Goal: Transaction & Acquisition: Purchase product/service

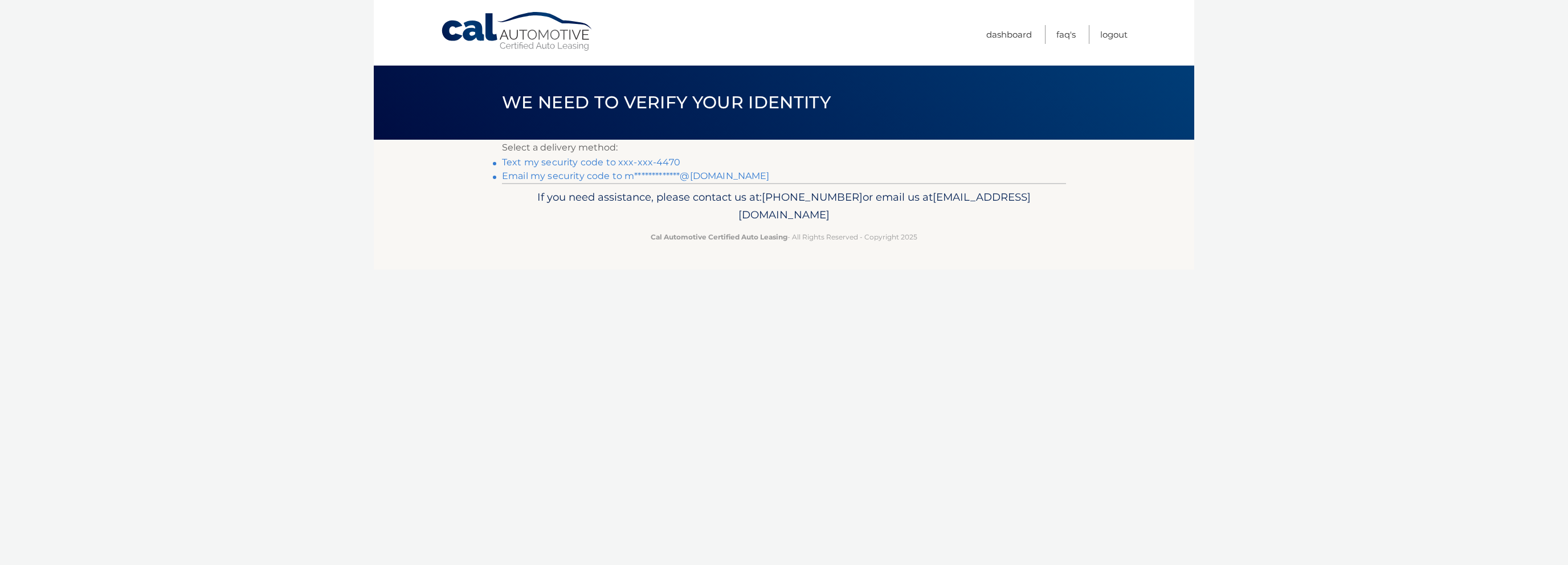
click at [576, 163] on link "Text my security code to xxx-xxx-4470" at bounding box center [591, 163] width 178 height 11
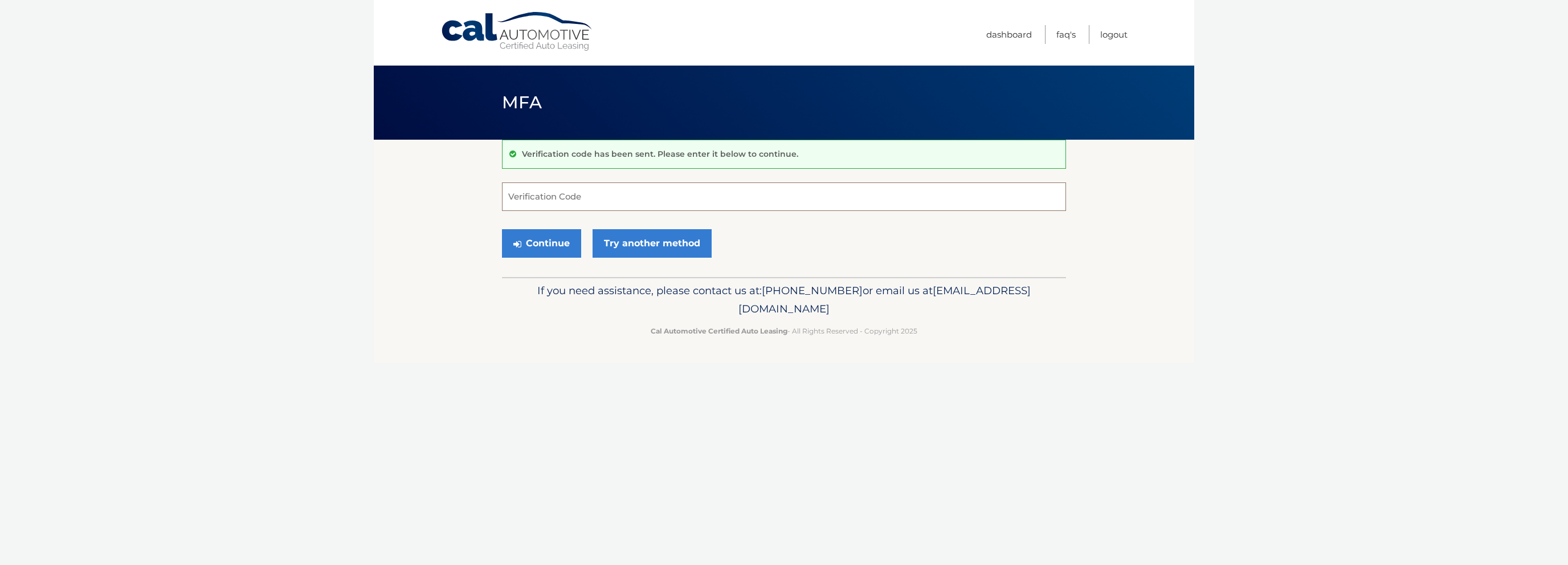
click at [617, 205] on input "Verification Code" at bounding box center [784, 196] width 564 height 28
type input "353633"
click at [556, 241] on button "Continue" at bounding box center [541, 243] width 79 height 28
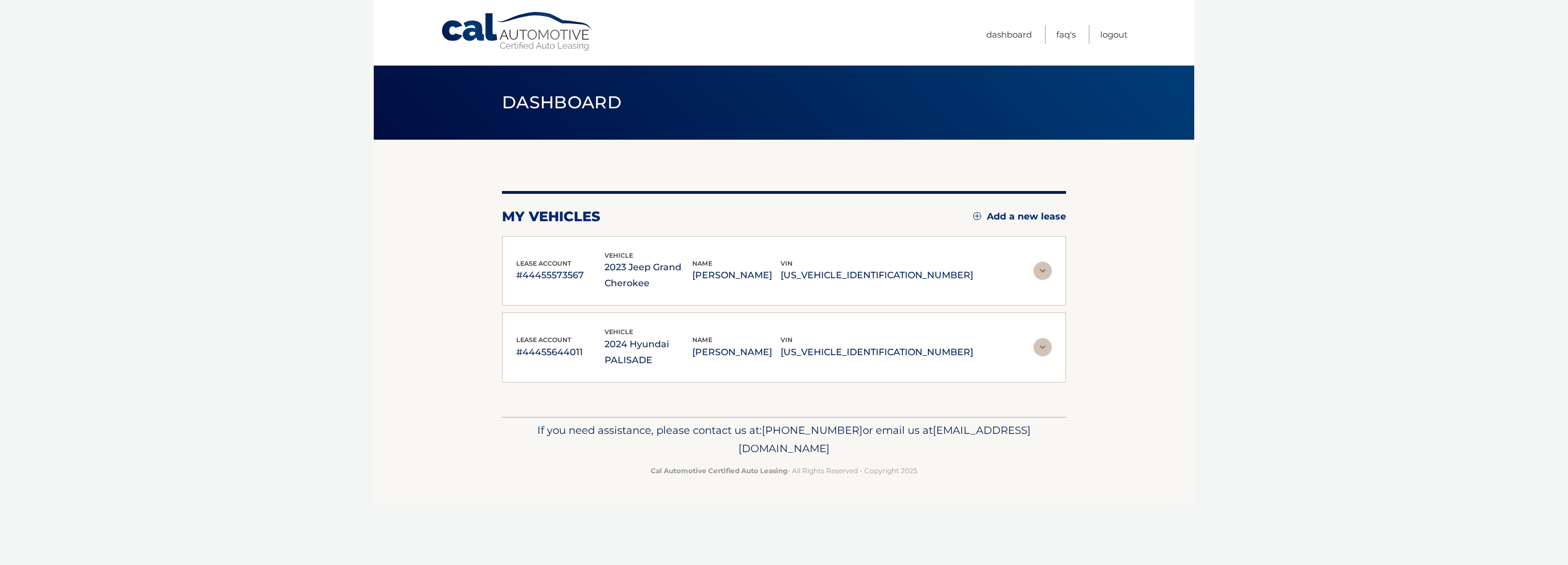
click at [693, 264] on p "2023 Jeep Grand Cherokee" at bounding box center [648, 275] width 88 height 32
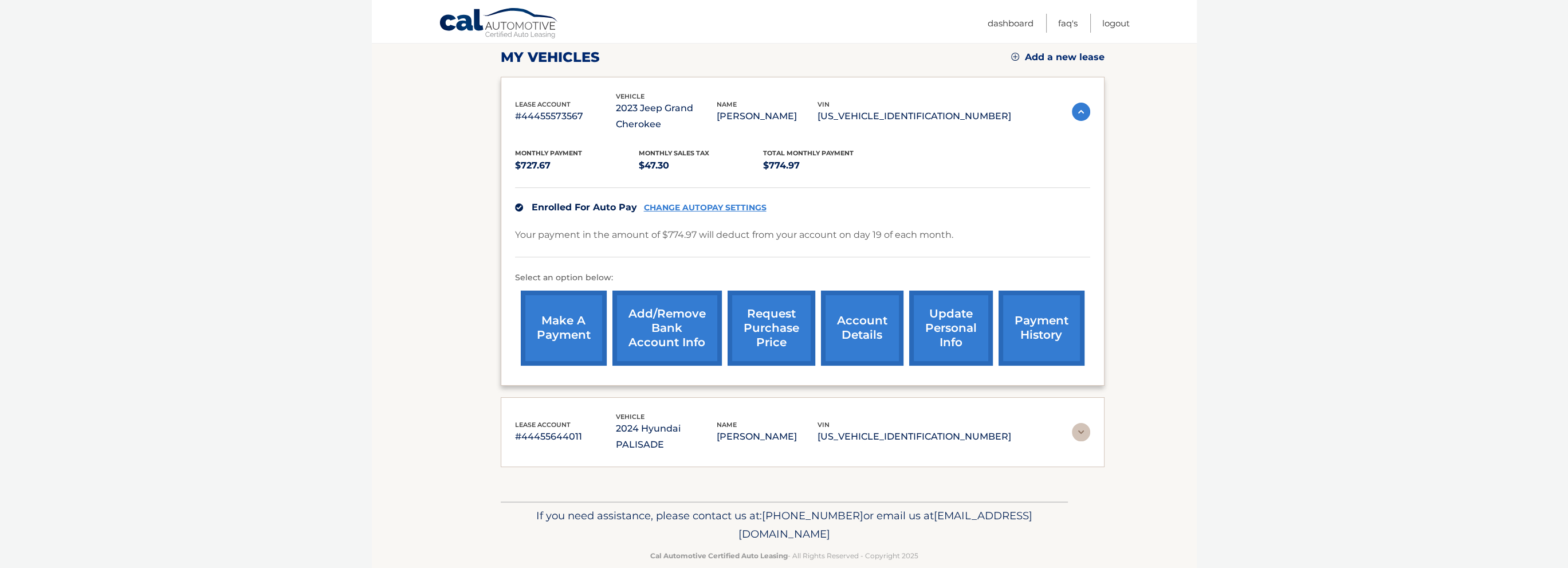
scroll to position [163, 0]
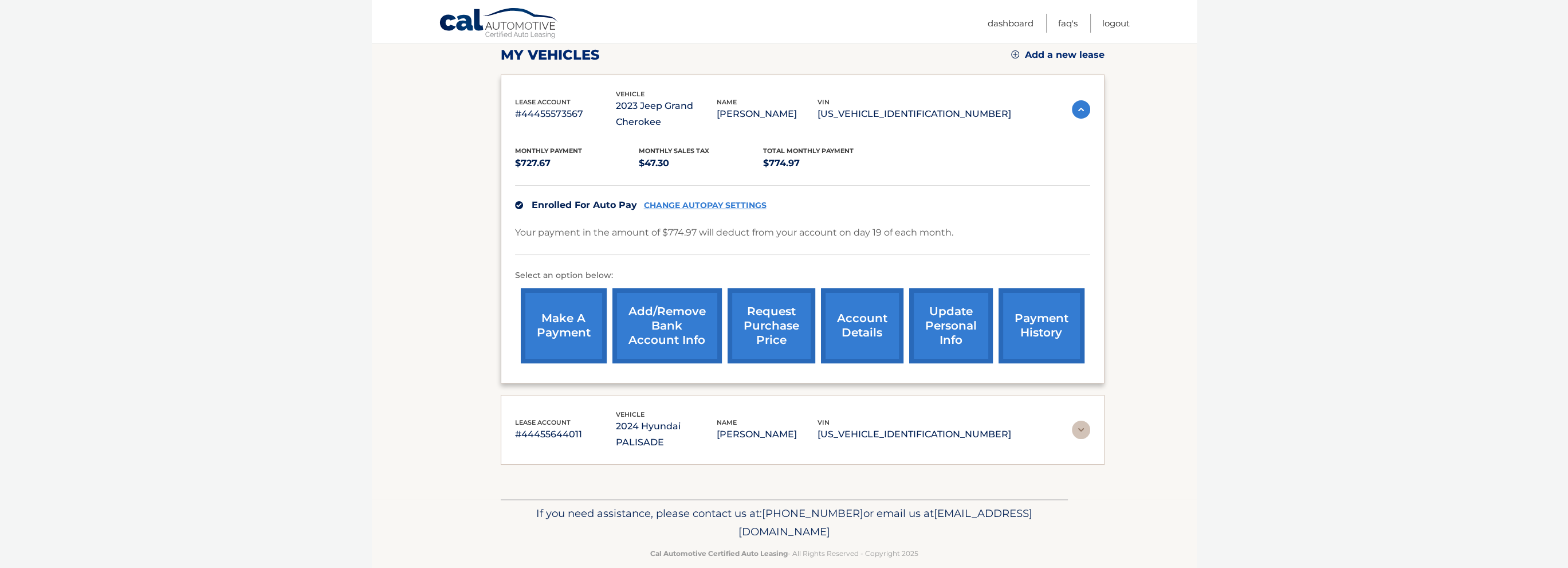
click at [562, 347] on link "make a payment" at bounding box center [563, 326] width 86 height 75
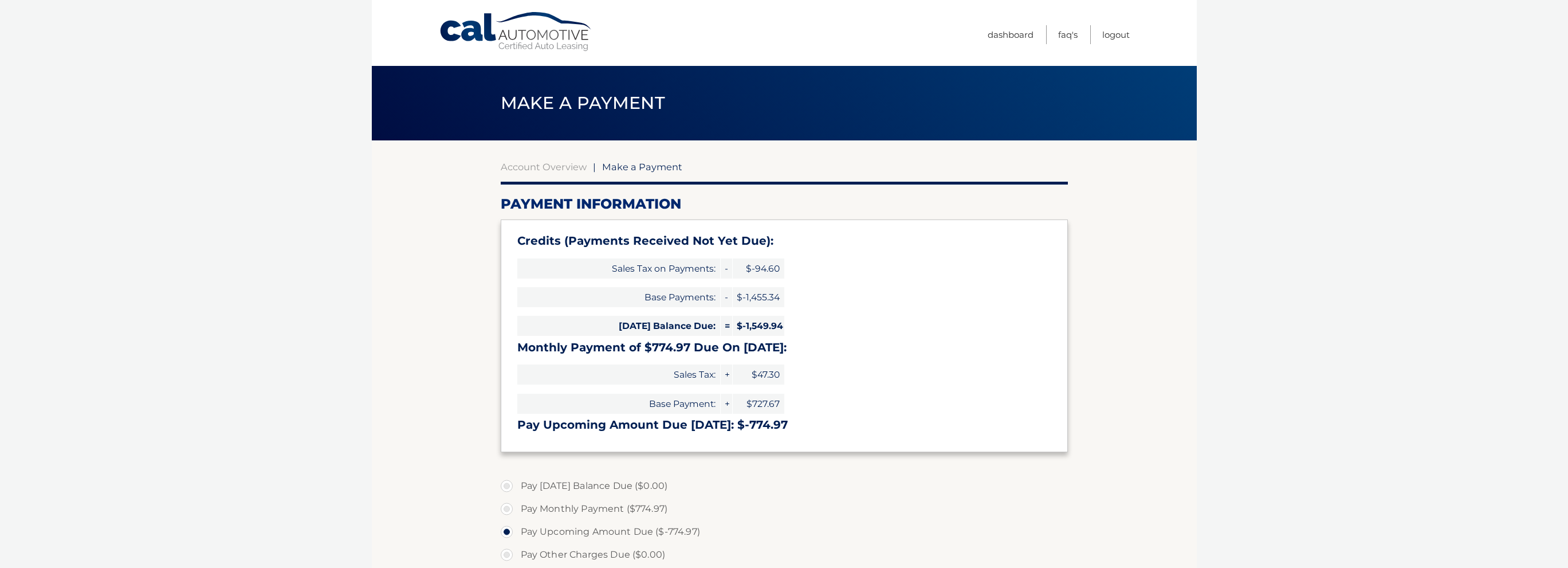
select select "OWRlMDA2YjYtNjhhNy00ZmNhLTgyMTEtOTU4MWZiNDI3YmRi"
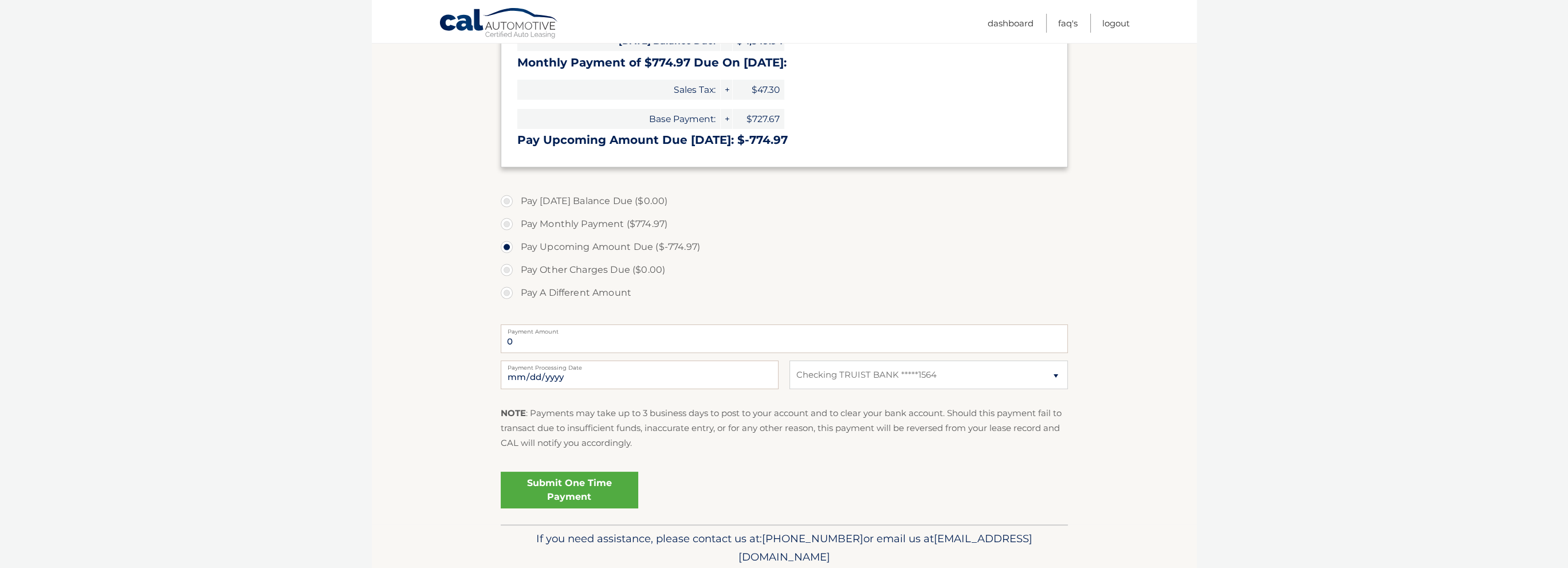
scroll to position [287, 0]
click at [511, 292] on label "Pay A Different Amount" at bounding box center [784, 291] width 567 height 23
click at [511, 292] on input "Pay A Different Amount" at bounding box center [511, 288] width 12 height 18
radio input "true"
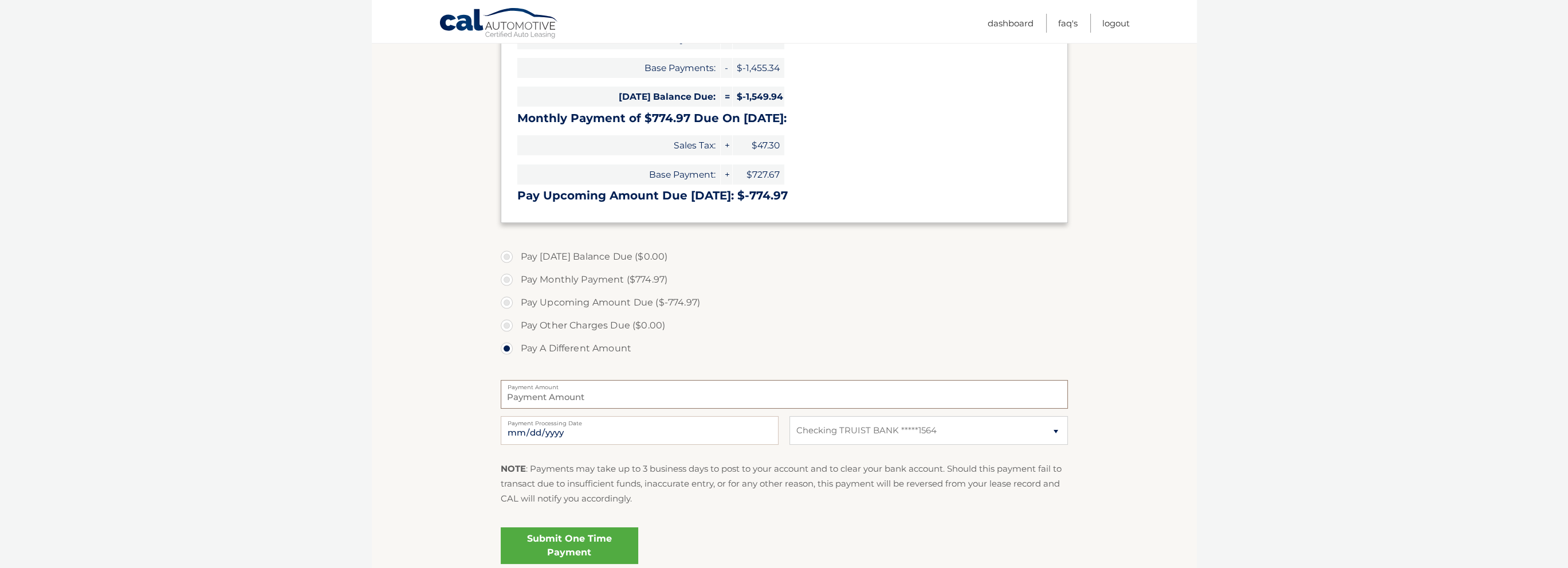
scroll to position [172, 0]
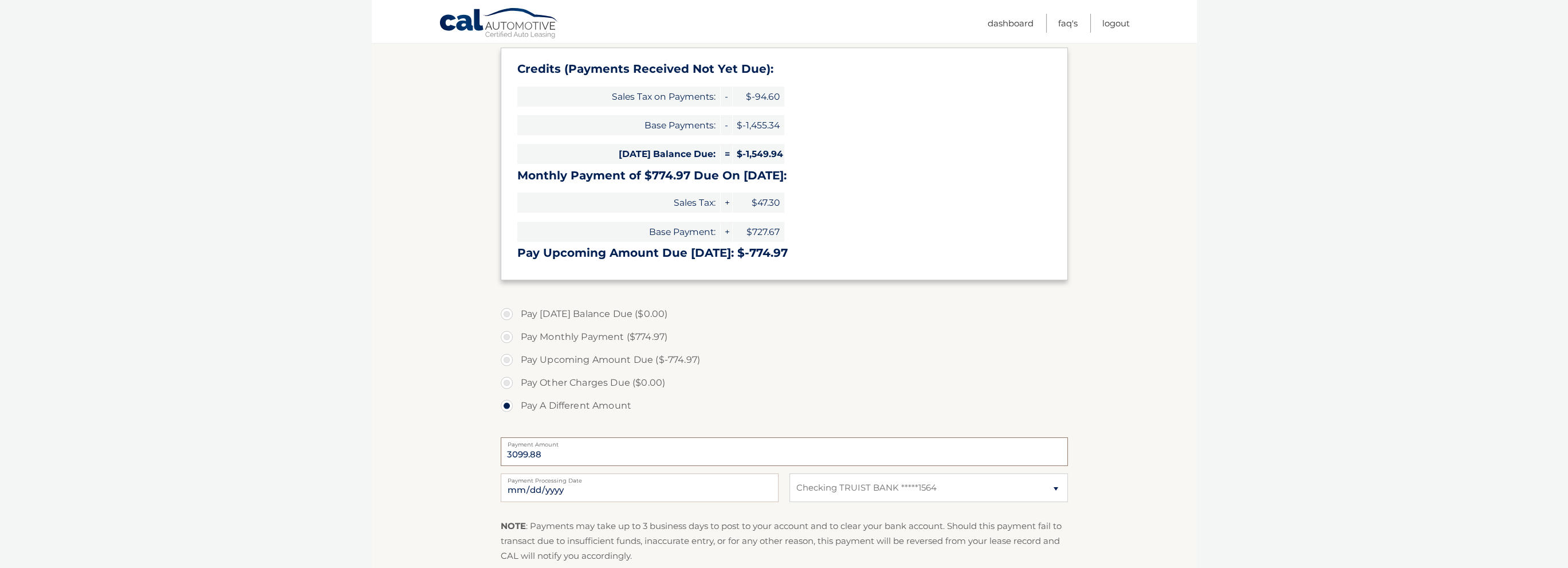
type input "3099.88"
drag, startPoint x: 1242, startPoint y: 423, endPoint x: 1229, endPoint y: 430, distance: 14.8
click at [1242, 396] on html "Cal Automotive Menu Dashboard FAQ's Logout" at bounding box center [784, 112] width 1568 height 568
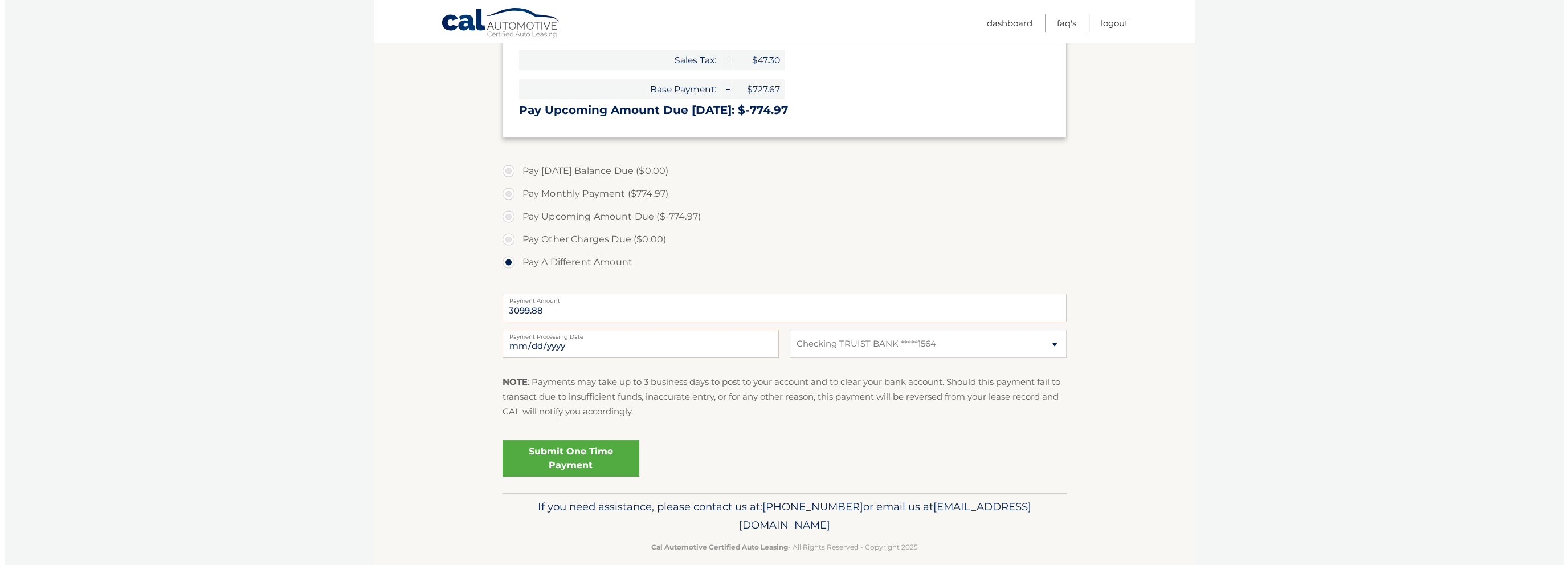
scroll to position [326, 0]
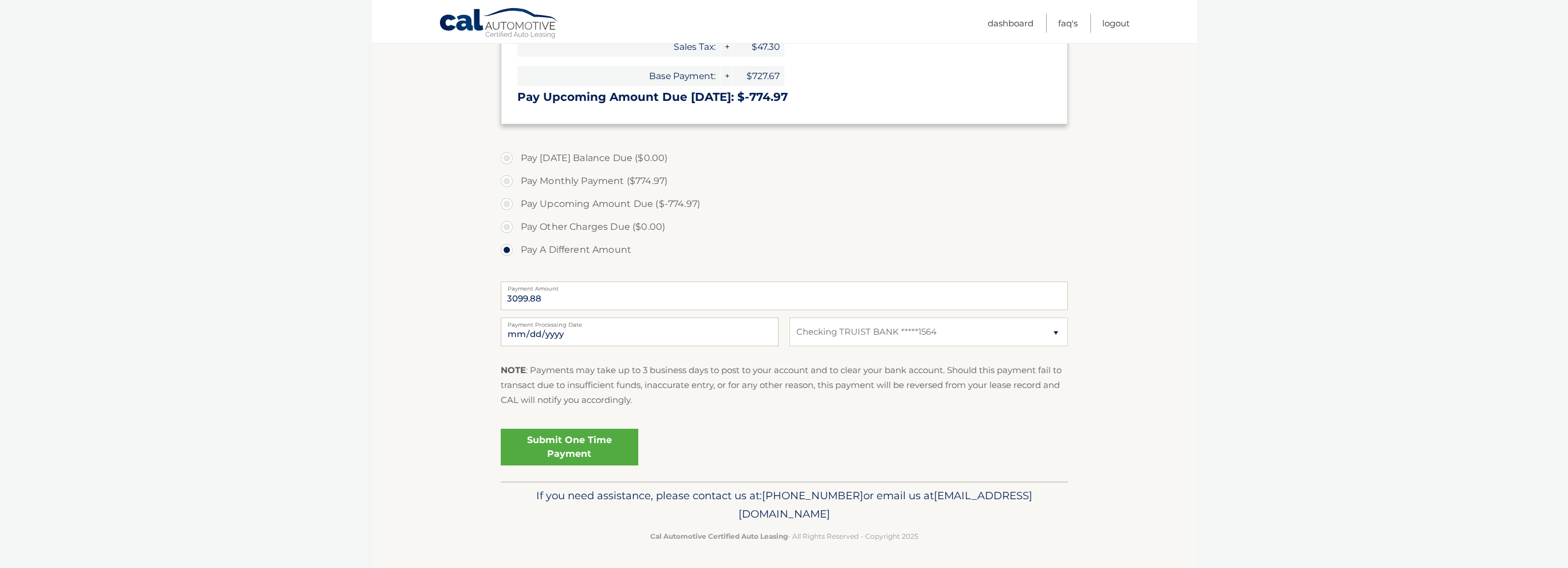
click at [573, 445] on link "Submit One Time Payment" at bounding box center [569, 447] width 137 height 37
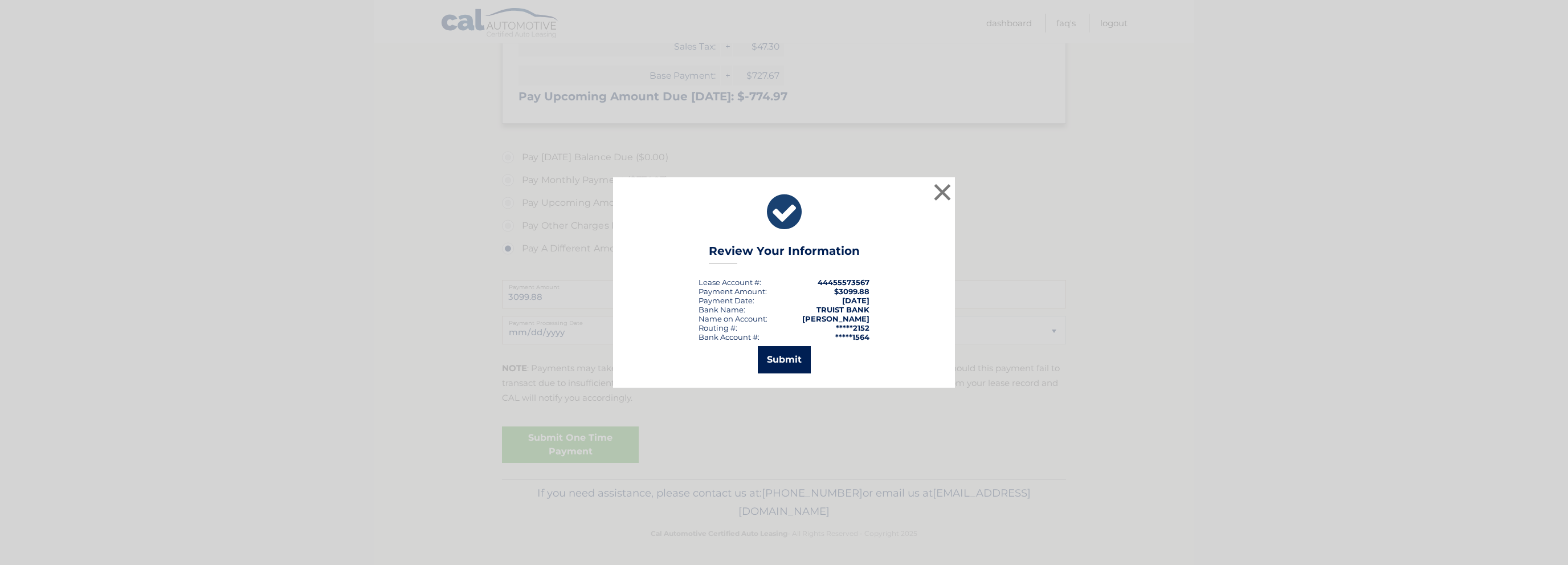
click at [802, 351] on button "Submit" at bounding box center [784, 359] width 53 height 27
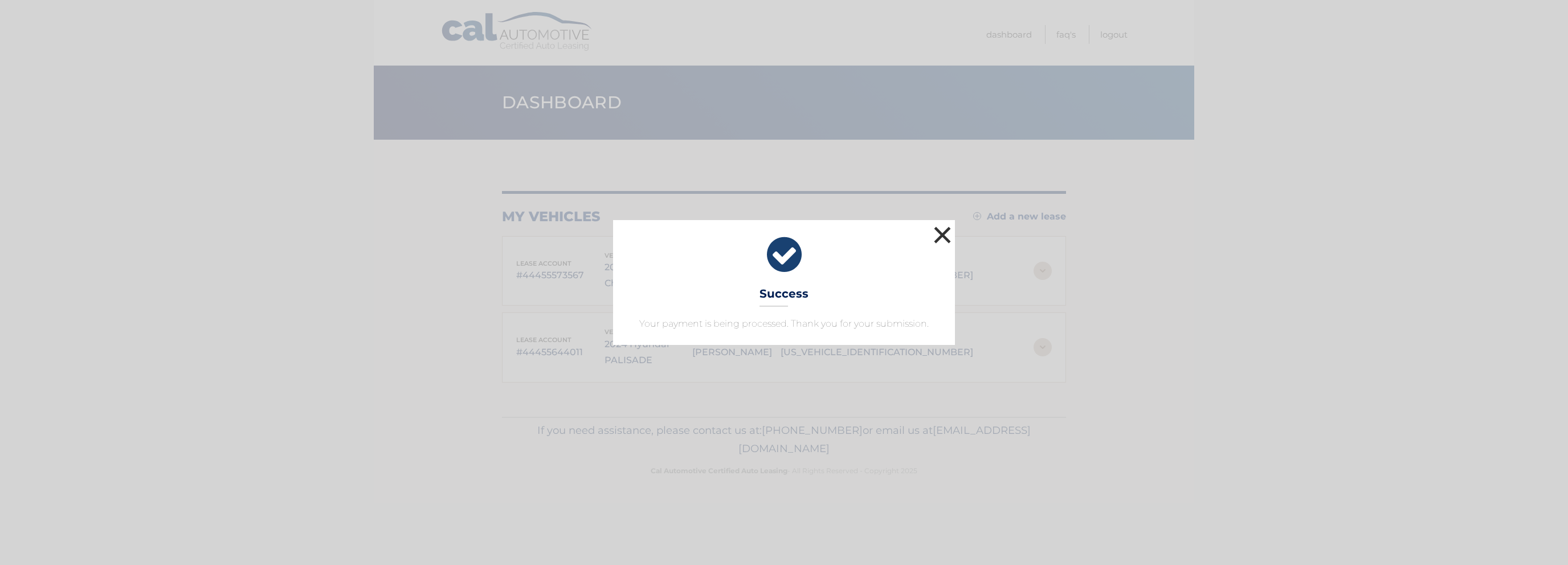
click at [947, 238] on button "×" at bounding box center [942, 234] width 23 height 23
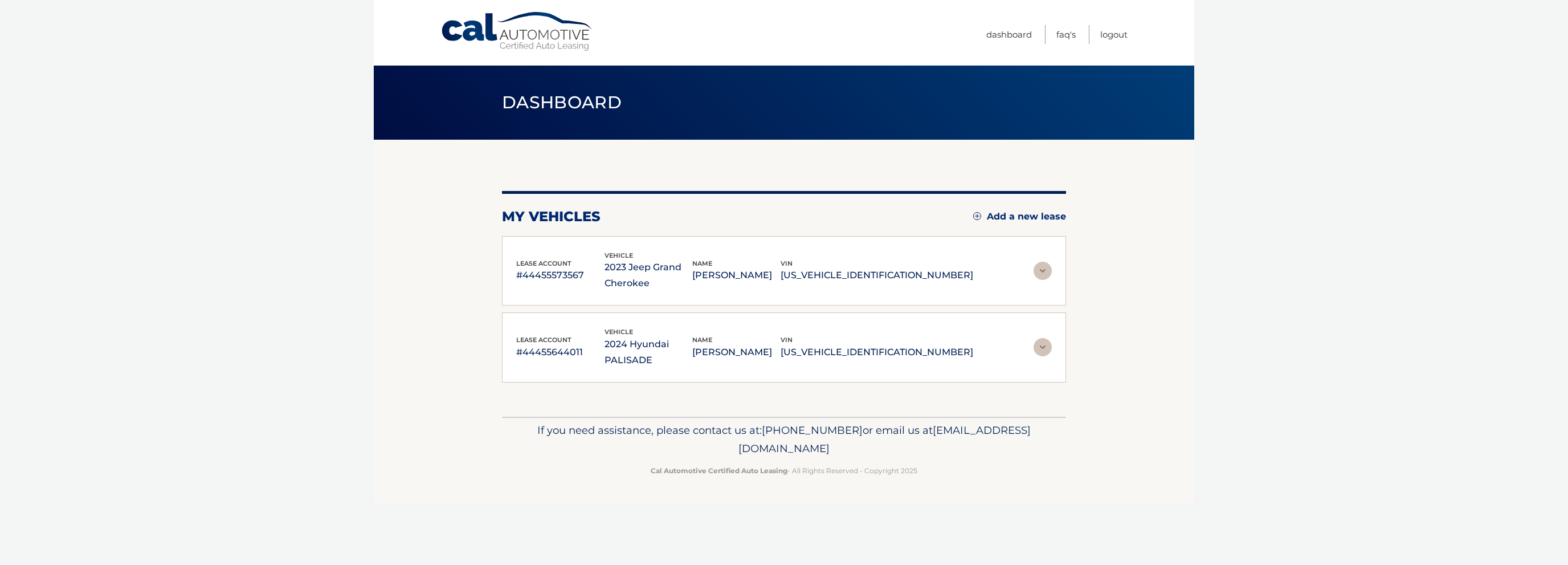
click at [1160, 273] on section "my vehicles Add a new lease lease account #44455573567 vehicle 2023 Jeep Grand …" at bounding box center [784, 278] width 820 height 277
click at [750, 292] on div "lease account #44455573567 vehicle 2023 Jeep Grand Cherokee name MATTHEW SLEPPI…" at bounding box center [784, 271] width 564 height 70
click at [759, 273] on p "[PERSON_NAME]" at bounding box center [736, 275] width 88 height 16
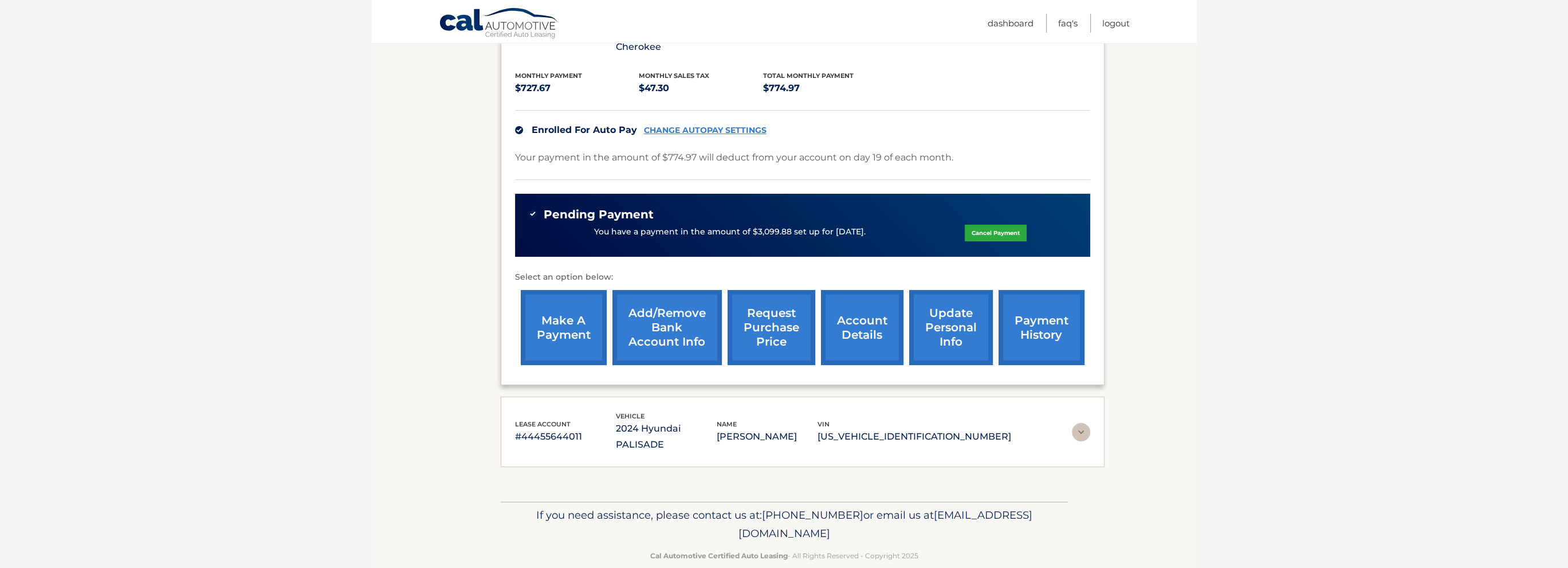
scroll to position [240, 0]
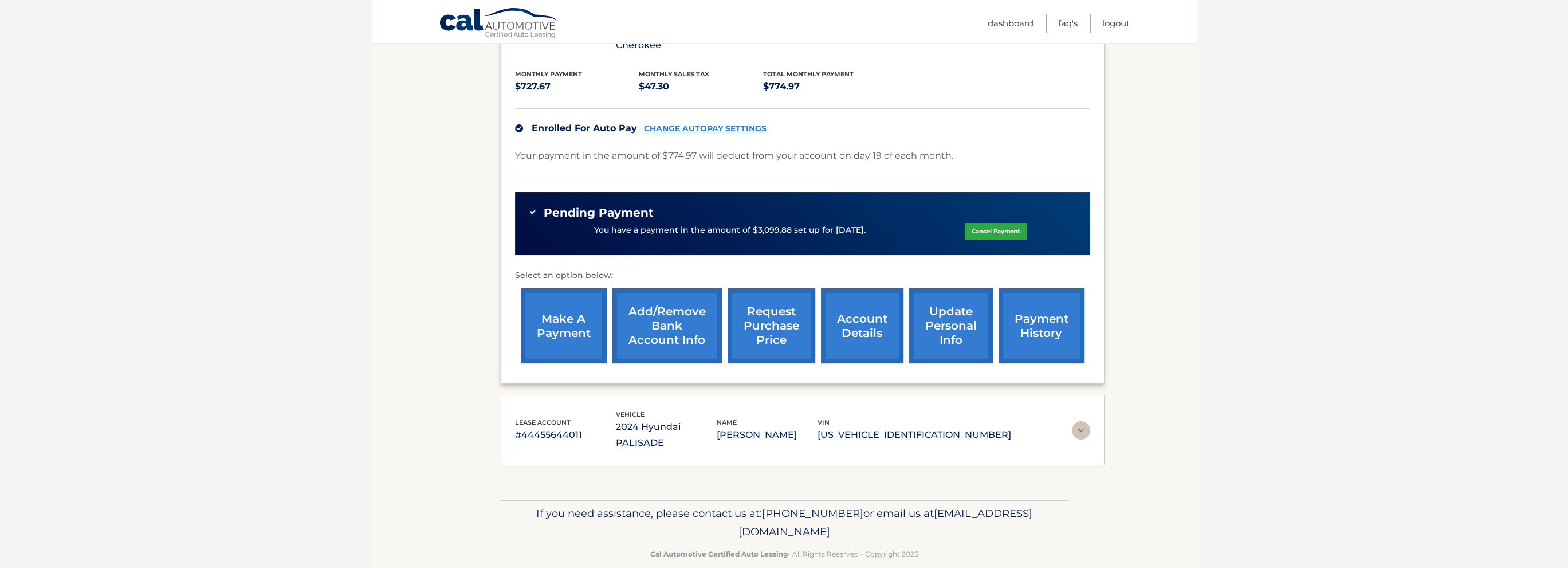
click at [870, 323] on link "account details" at bounding box center [862, 326] width 82 height 75
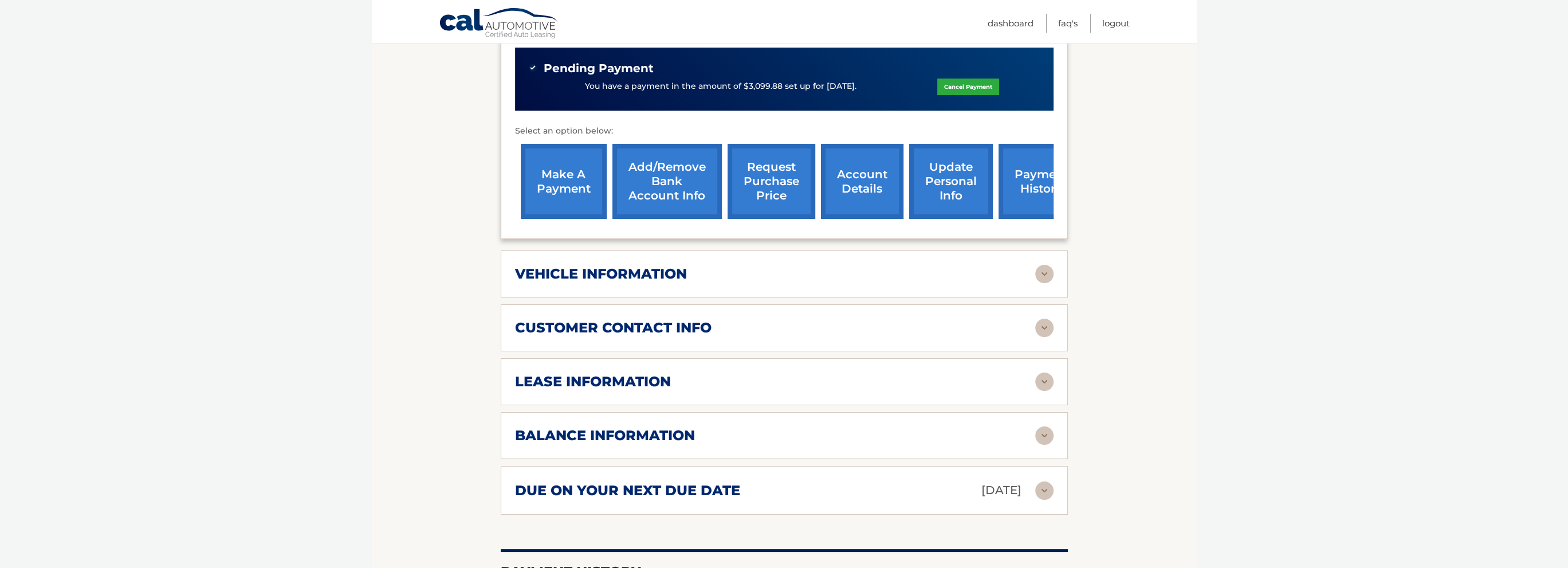
scroll to position [401, 0]
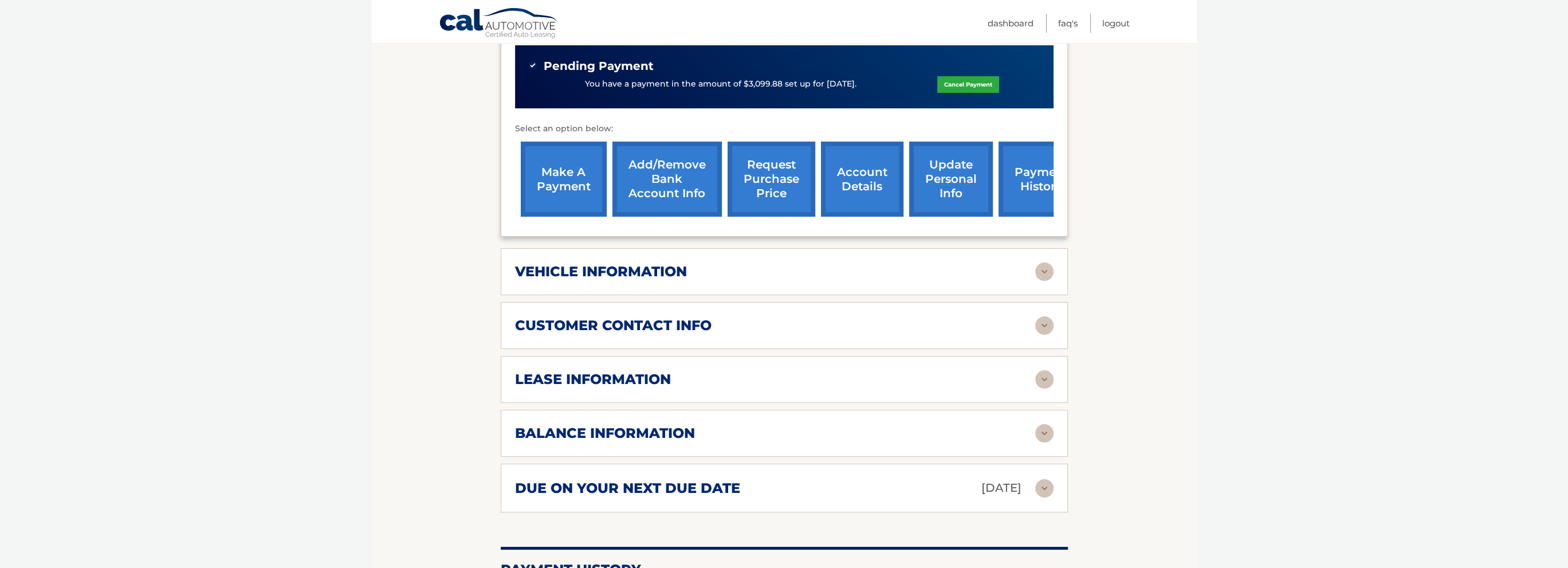
click at [752, 268] on div "vehicle information" at bounding box center [775, 272] width 520 height 17
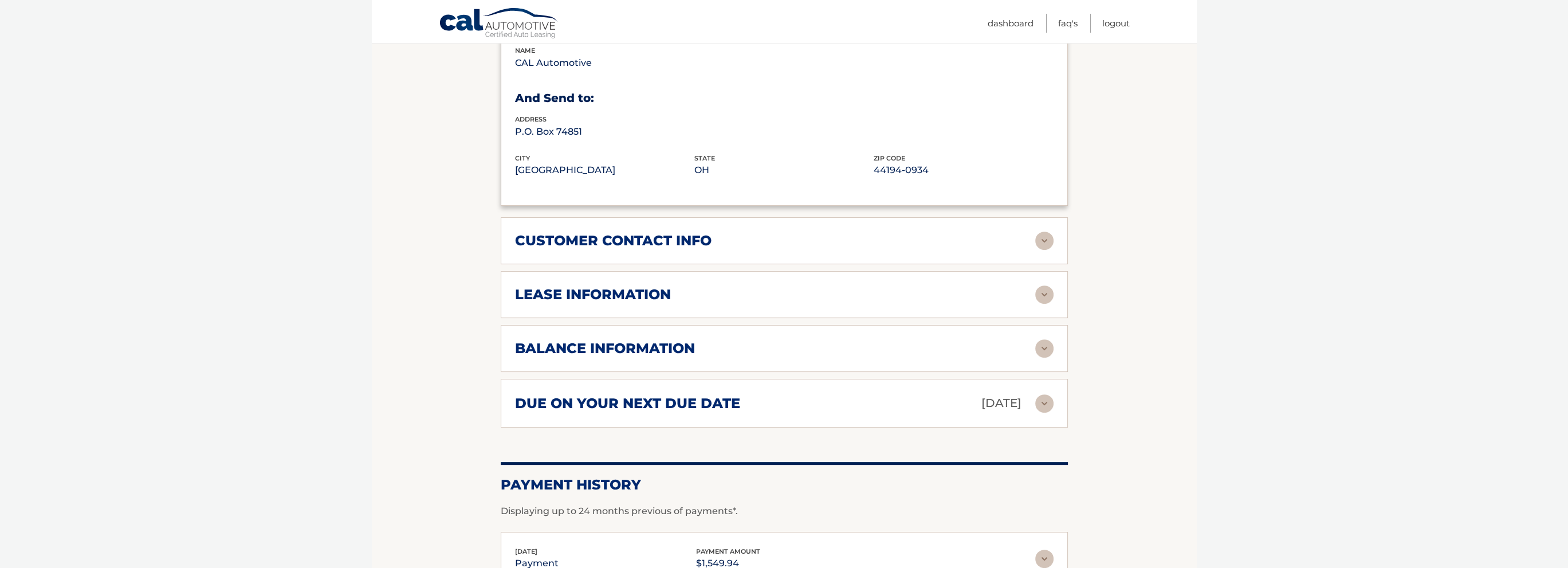
scroll to position [802, 0]
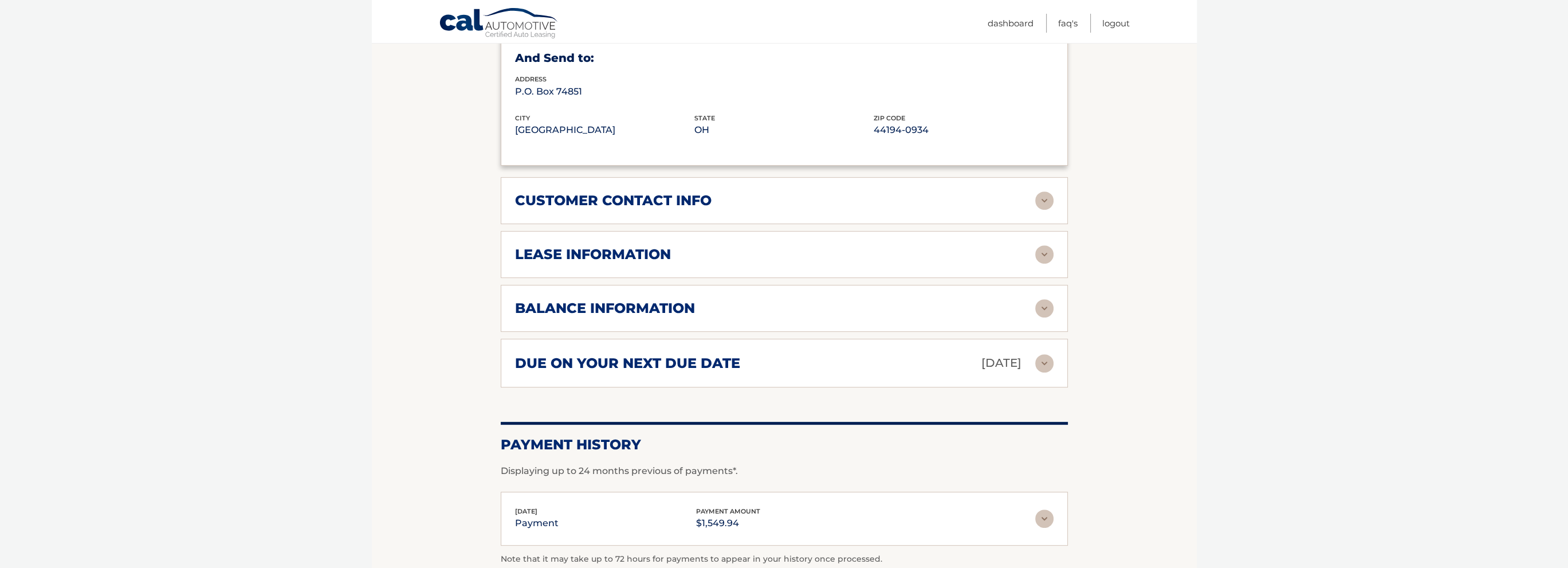
click at [740, 299] on div "balance information" at bounding box center [775, 308] width 520 height 17
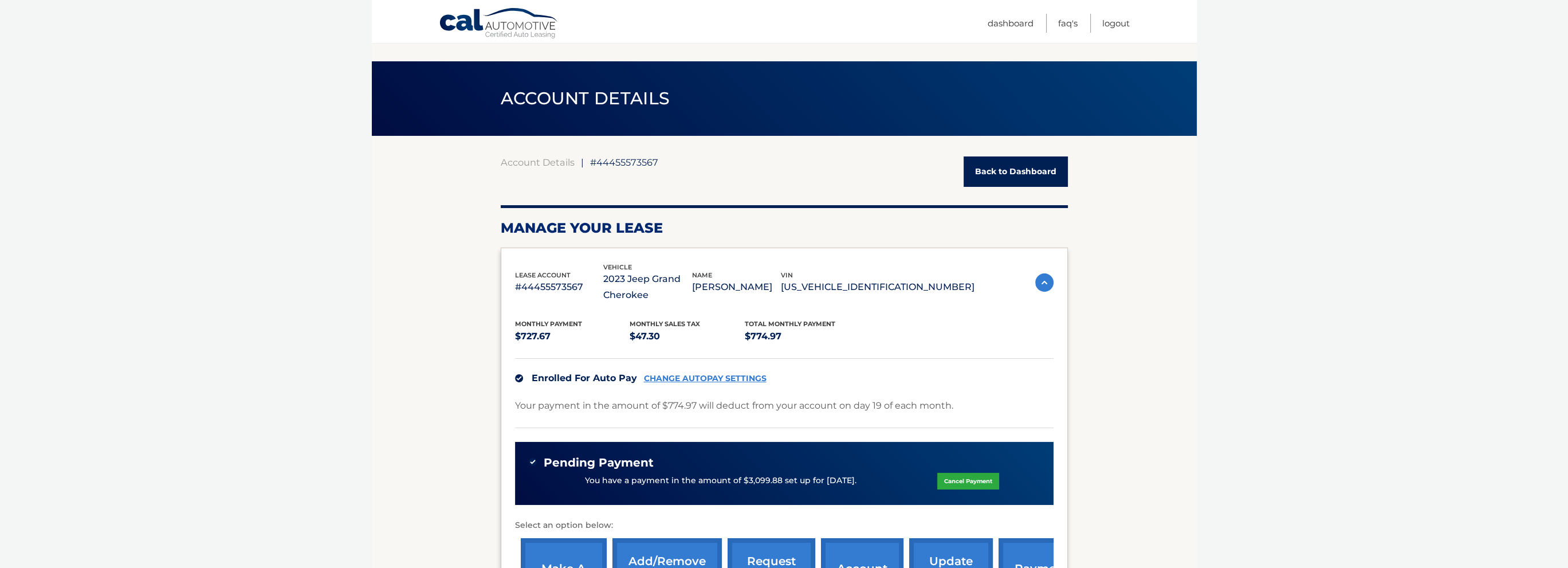
scroll to position [0, 0]
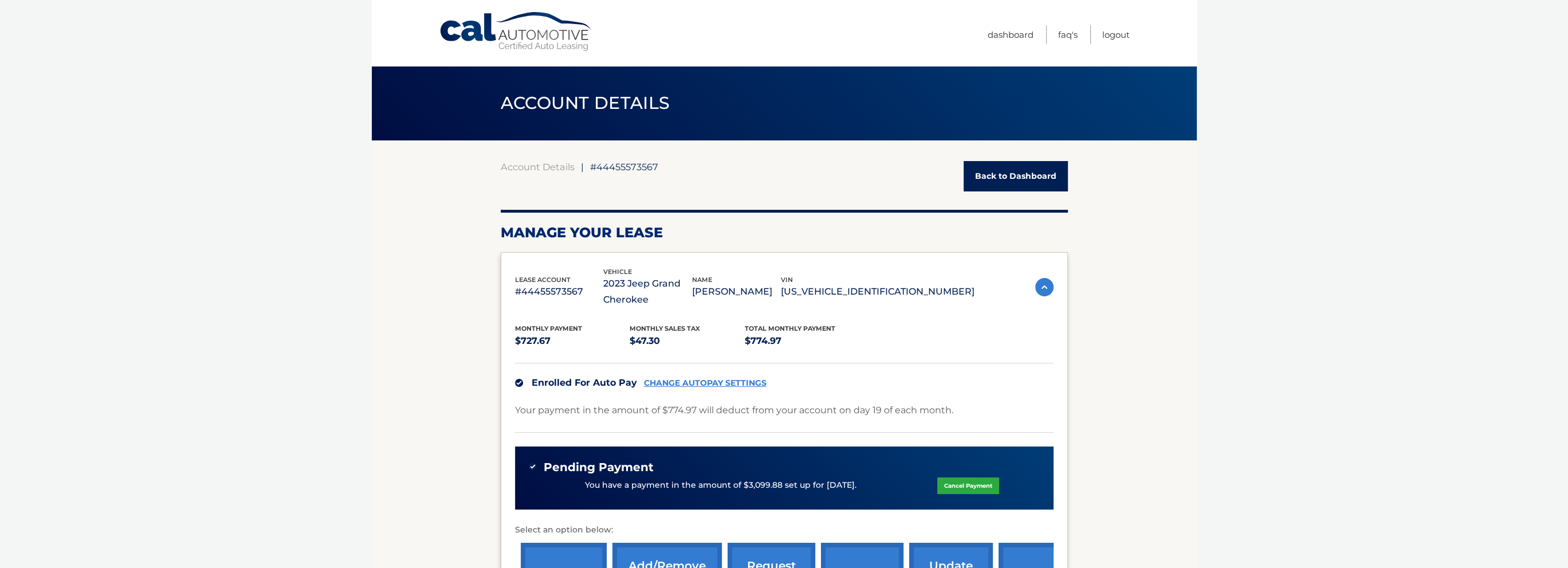
click at [1258, 416] on body "Cal Automotive Menu Dashboard FAQ's Logout ← |" at bounding box center [784, 284] width 1568 height 568
click at [225, 368] on body "Cal Automotive Menu Dashboard FAQ's Logout ← |" at bounding box center [784, 284] width 1568 height 568
